Goal: Find specific page/section: Find specific page/section

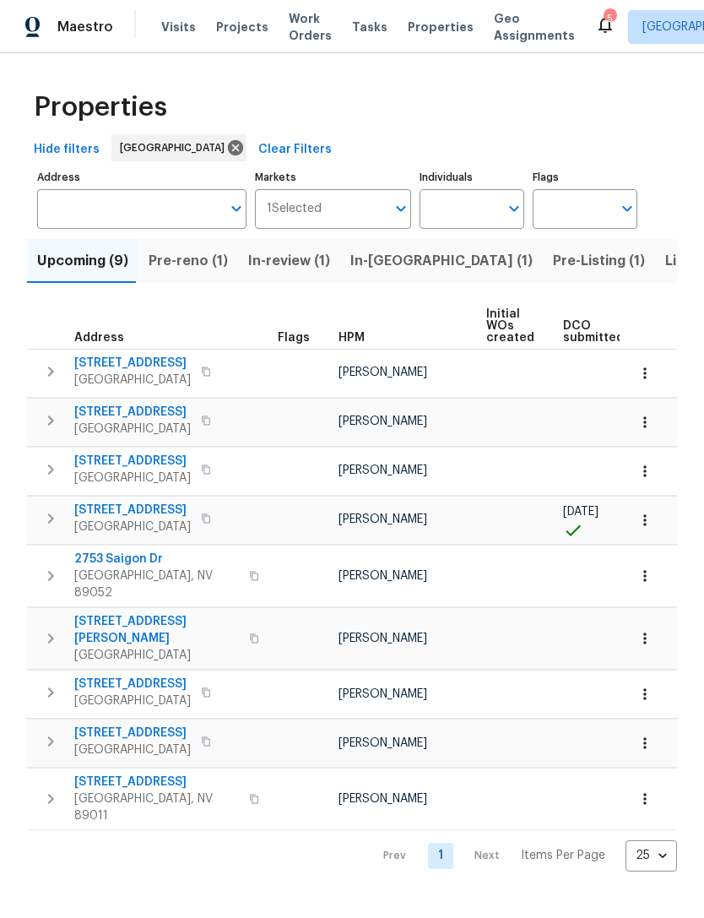
click at [70, 197] on input "Address" at bounding box center [129, 209] width 184 height 40
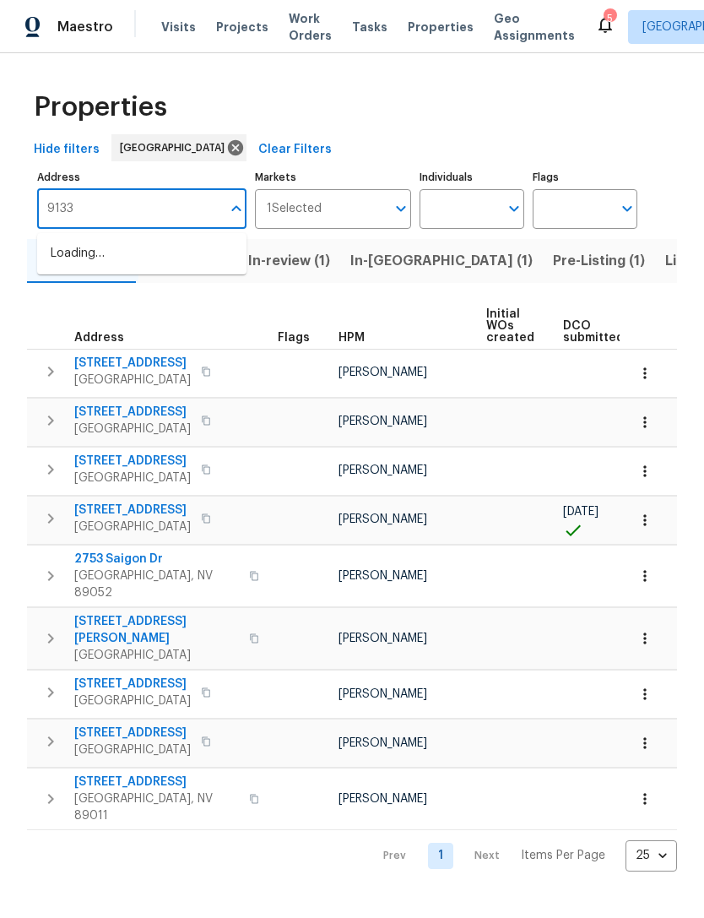
type input "9133"
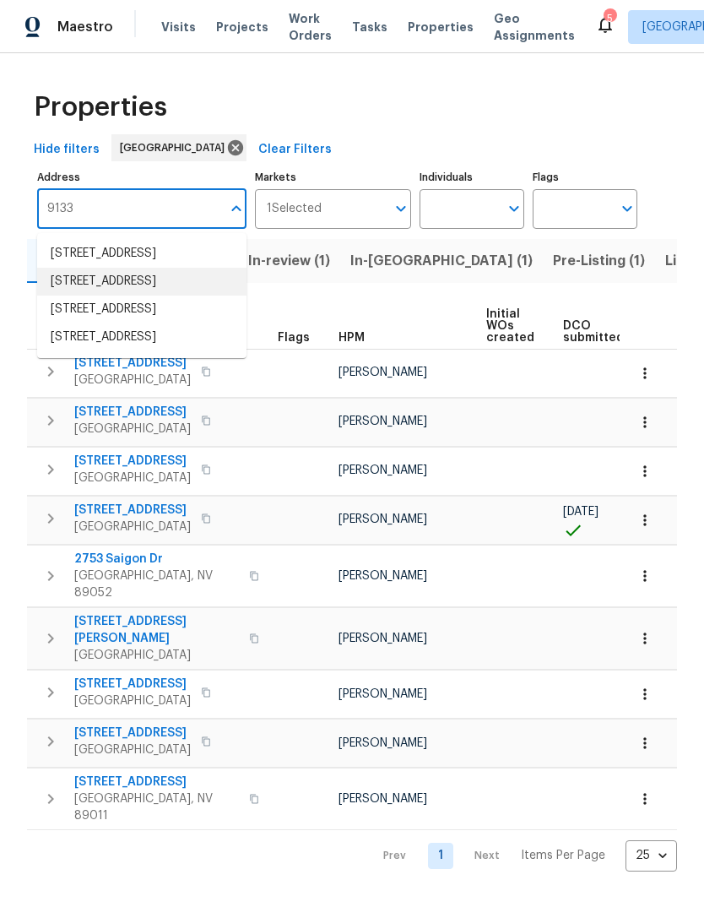
click at [64, 296] on li "[STREET_ADDRESS]" at bounding box center [141, 282] width 209 height 28
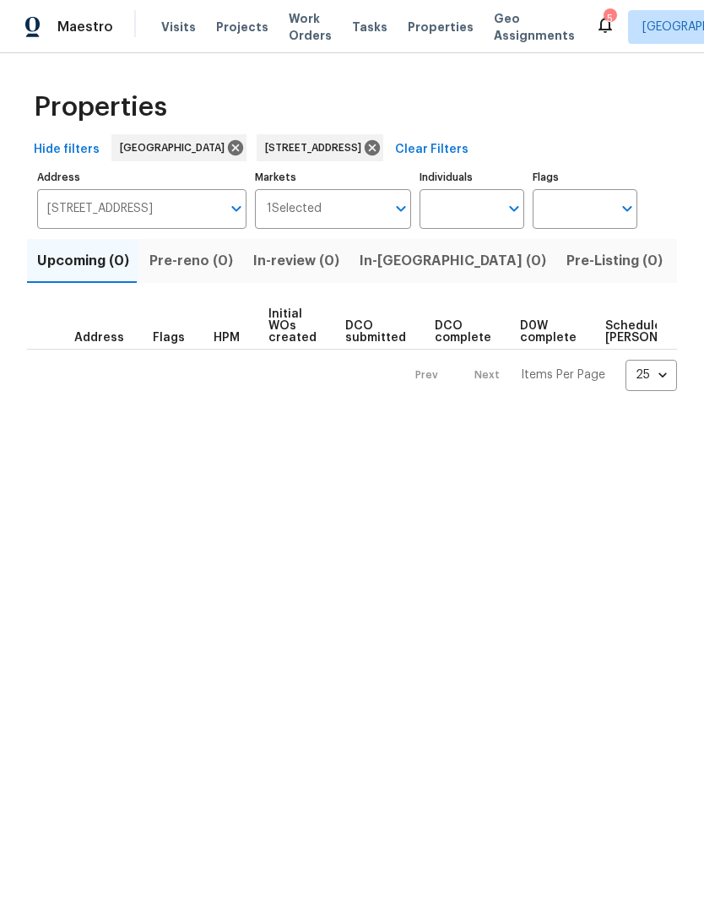
click at [683, 264] on span "Listed (1)" at bounding box center [713, 261] width 61 height 24
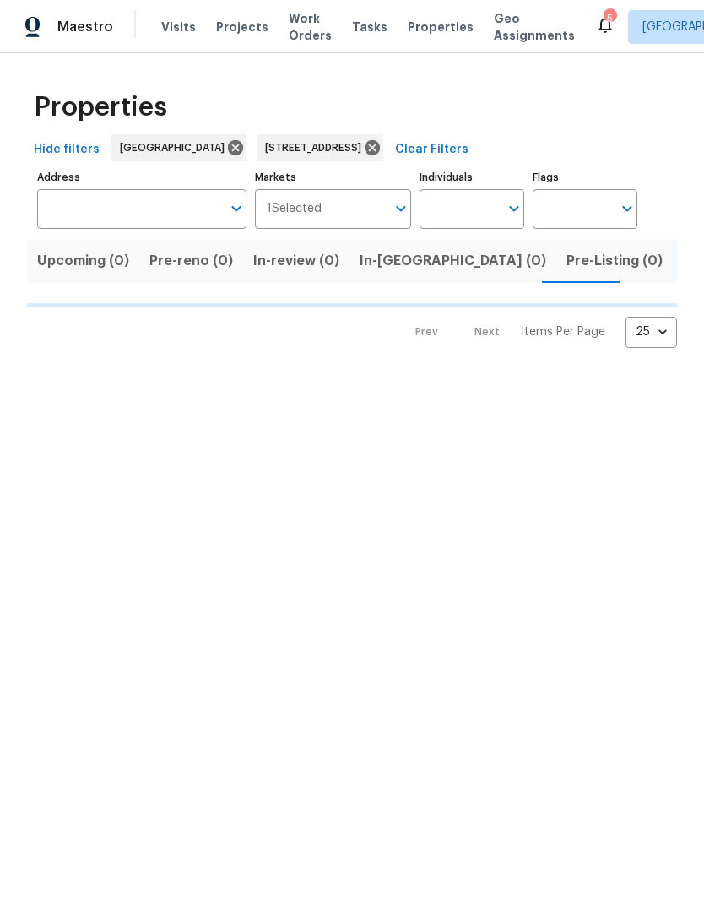
type input "[STREET_ADDRESS]"
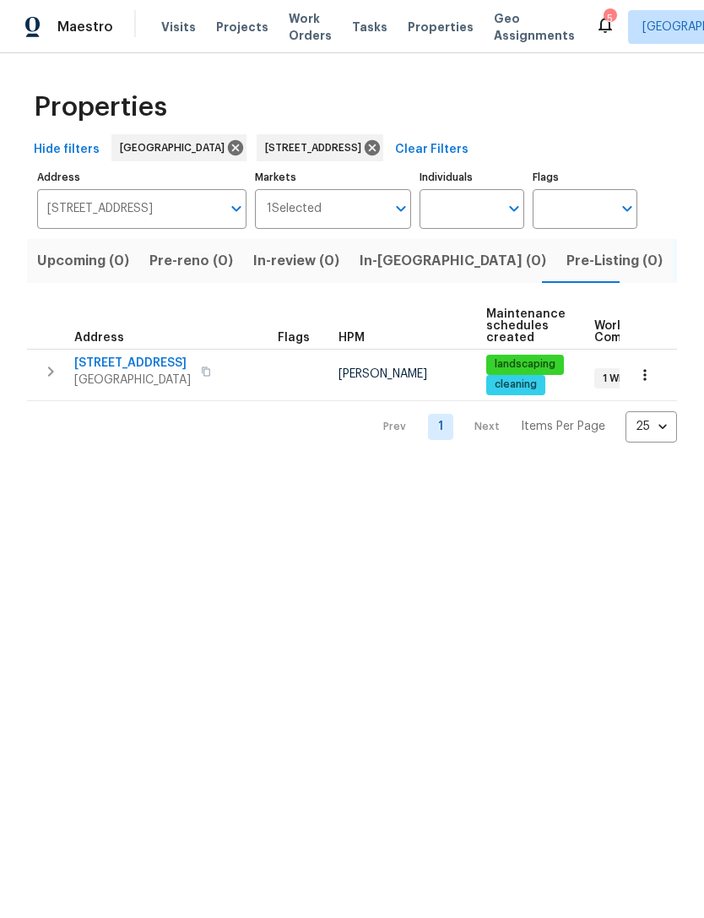
click at [643, 372] on icon "button" at bounding box center [645, 375] width 17 height 17
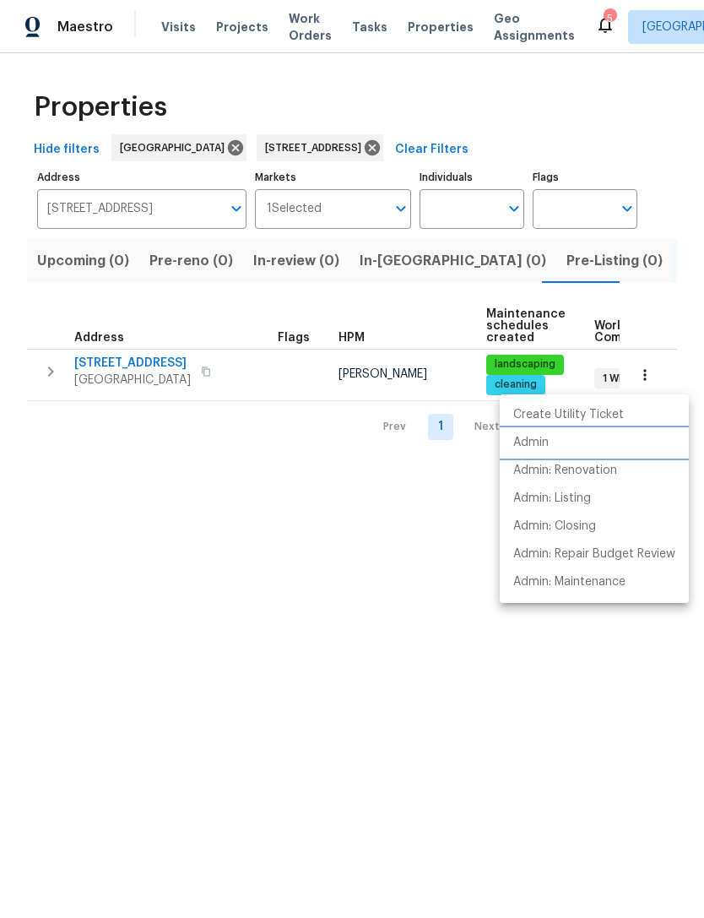
click at [524, 435] on p "Admin" at bounding box center [530, 443] width 35 height 18
click at [408, 155] on div at bounding box center [352, 459] width 704 height 918
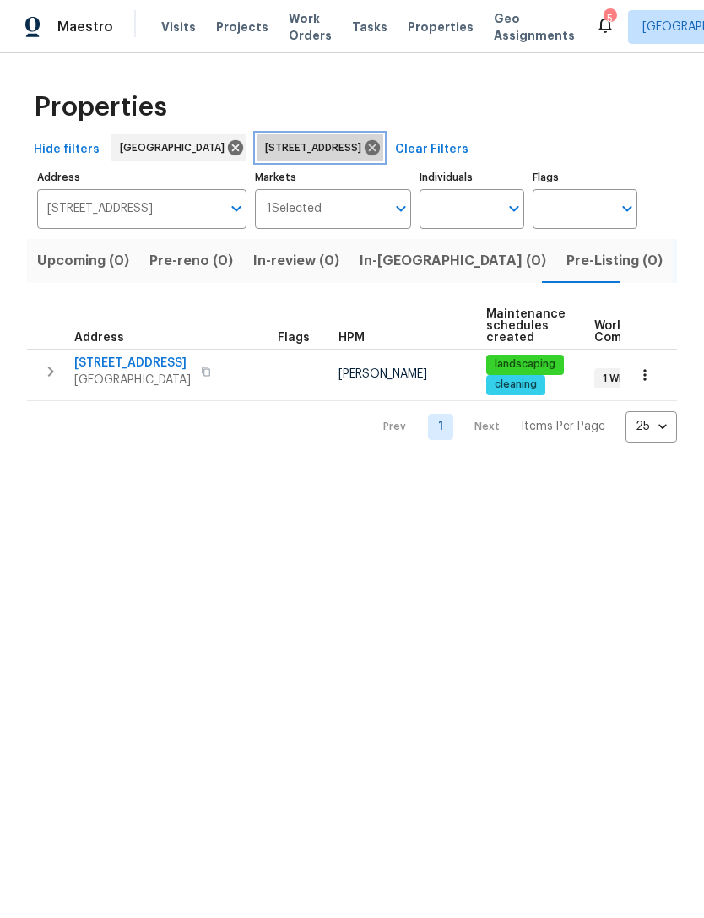
click at [380, 151] on icon at bounding box center [372, 147] width 15 height 15
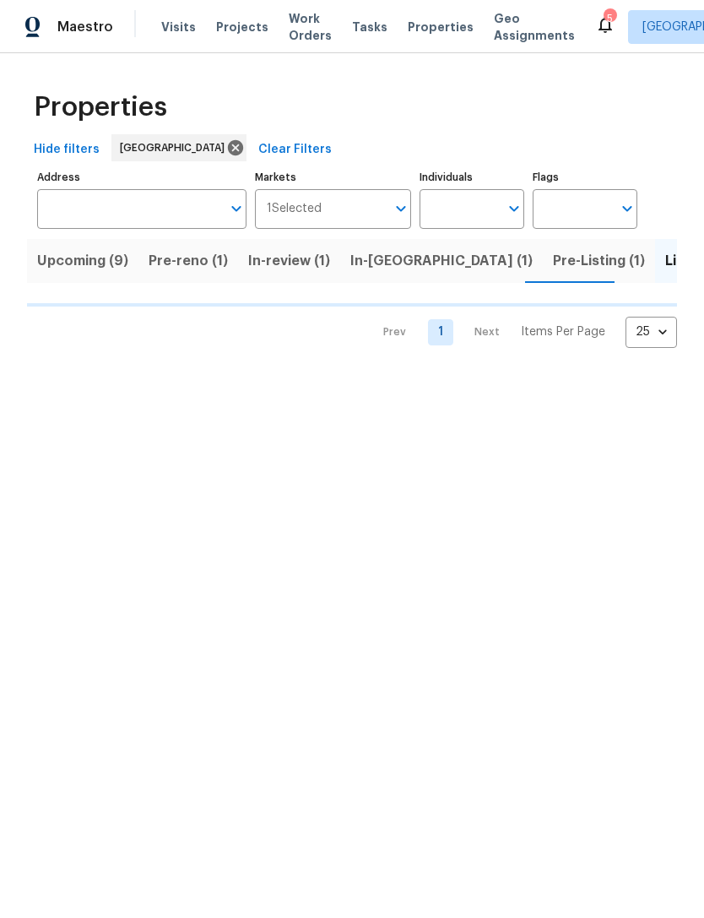
click at [77, 212] on input "Address" at bounding box center [129, 209] width 184 height 40
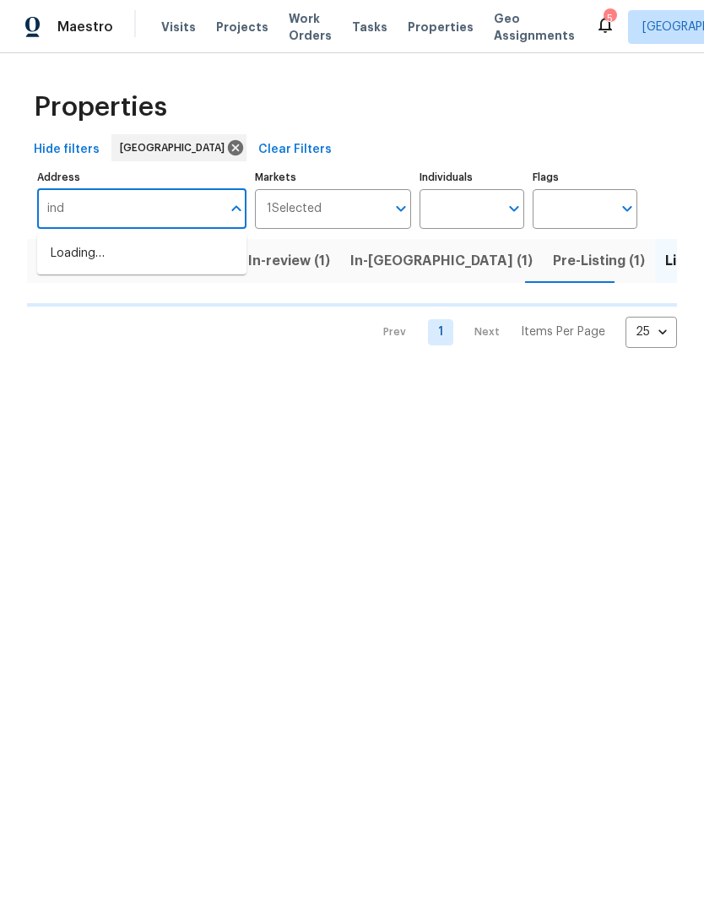
type input "indi"
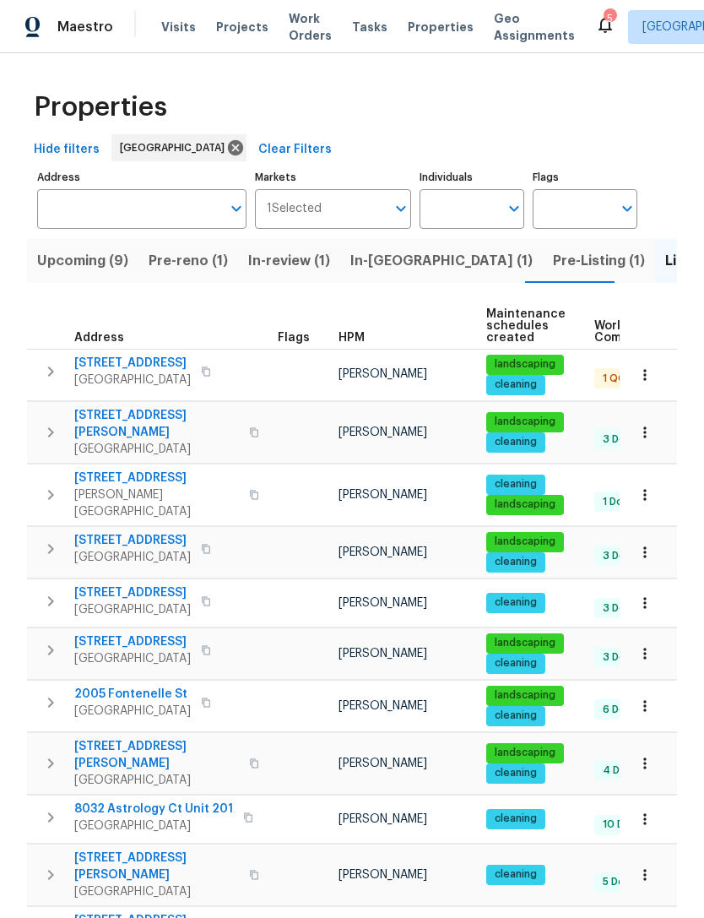
click at [79, 213] on input "Address" at bounding box center [129, 209] width 184 height 40
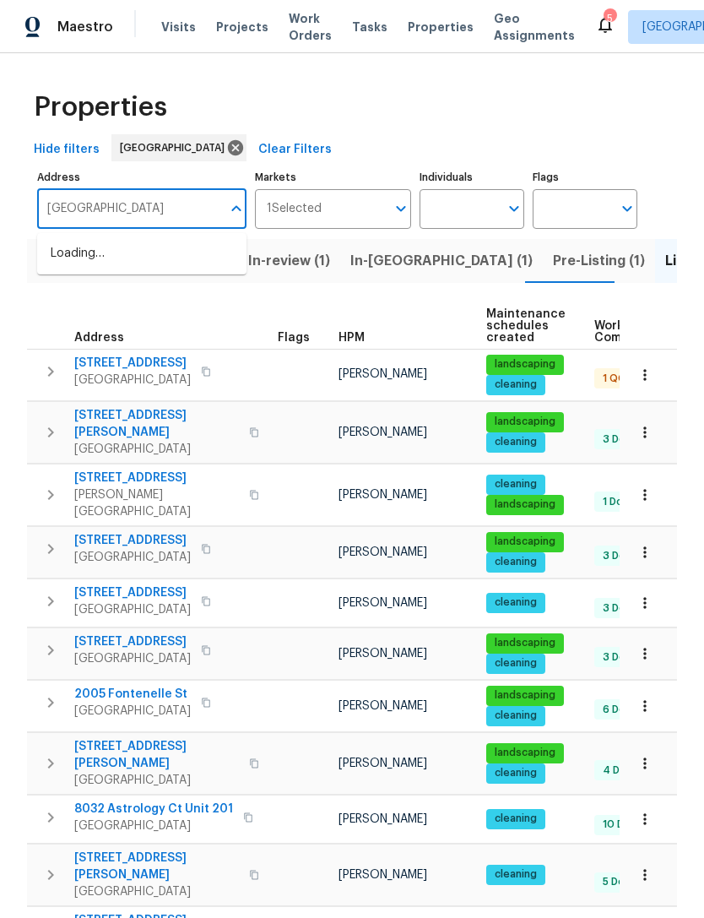
type input "[GEOGRAPHIC_DATA]"
click at [84, 264] on li "[STREET_ADDRESS]" at bounding box center [141, 254] width 209 height 28
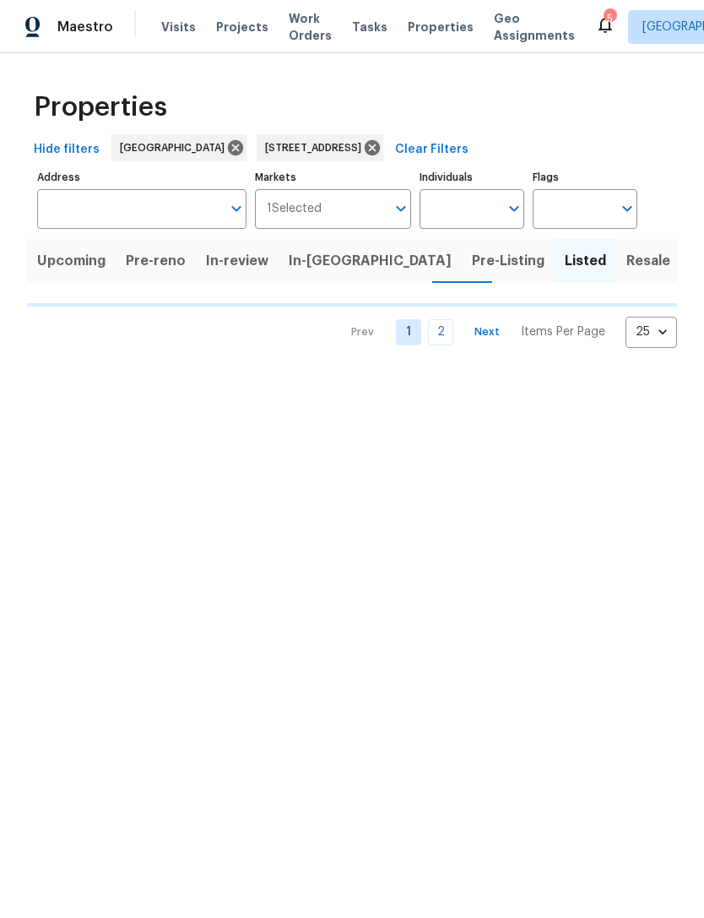
type input "[STREET_ADDRESS]"
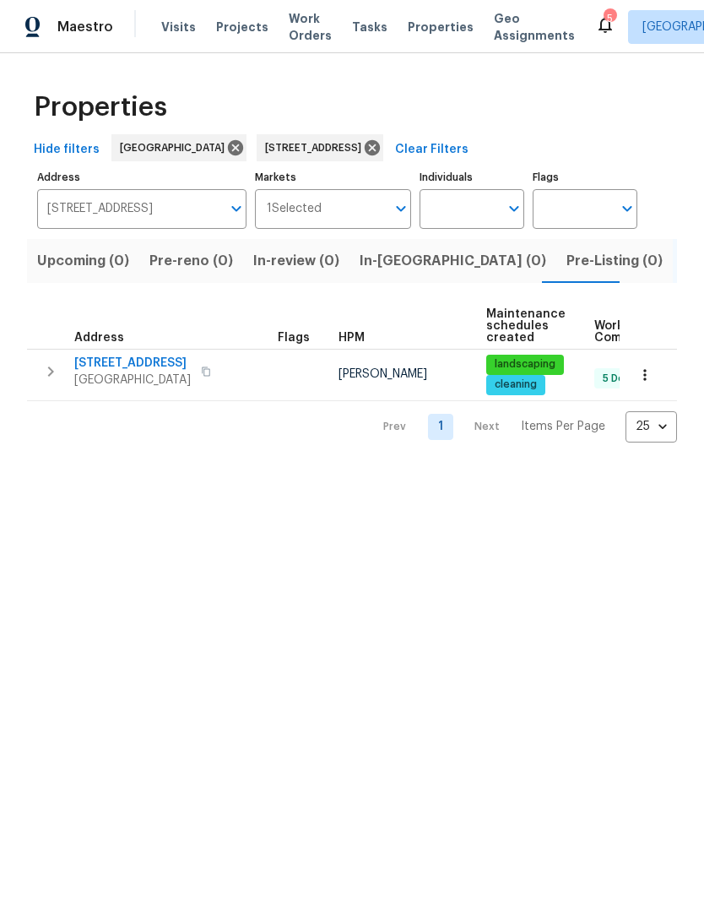
click at [644, 378] on icon "button" at bounding box center [645, 375] width 17 height 17
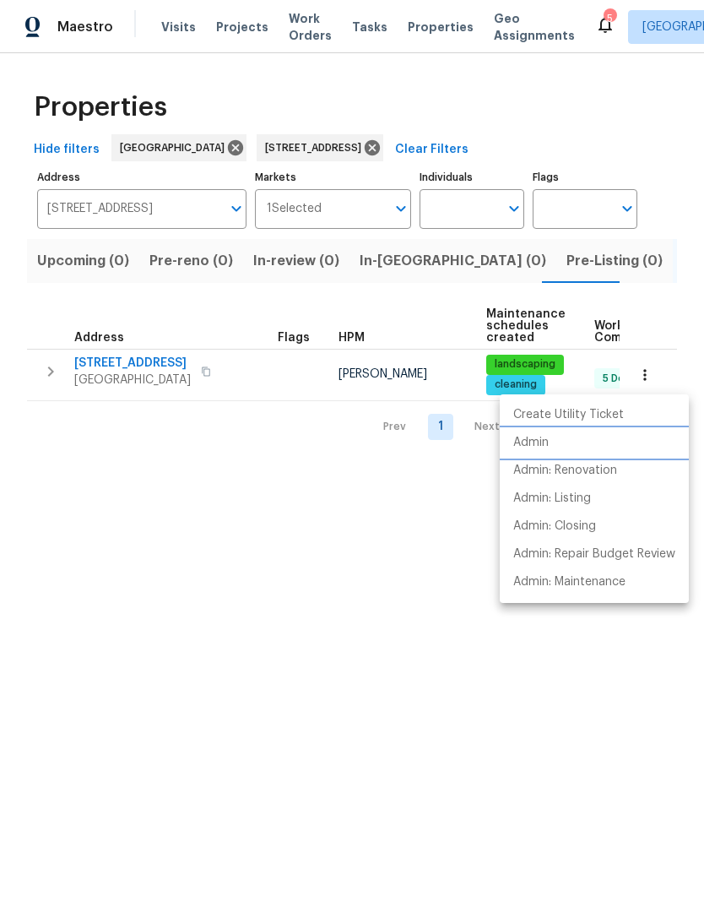
click at [551, 441] on li "Admin" at bounding box center [594, 443] width 189 height 28
